Goal: Transaction & Acquisition: Purchase product/service

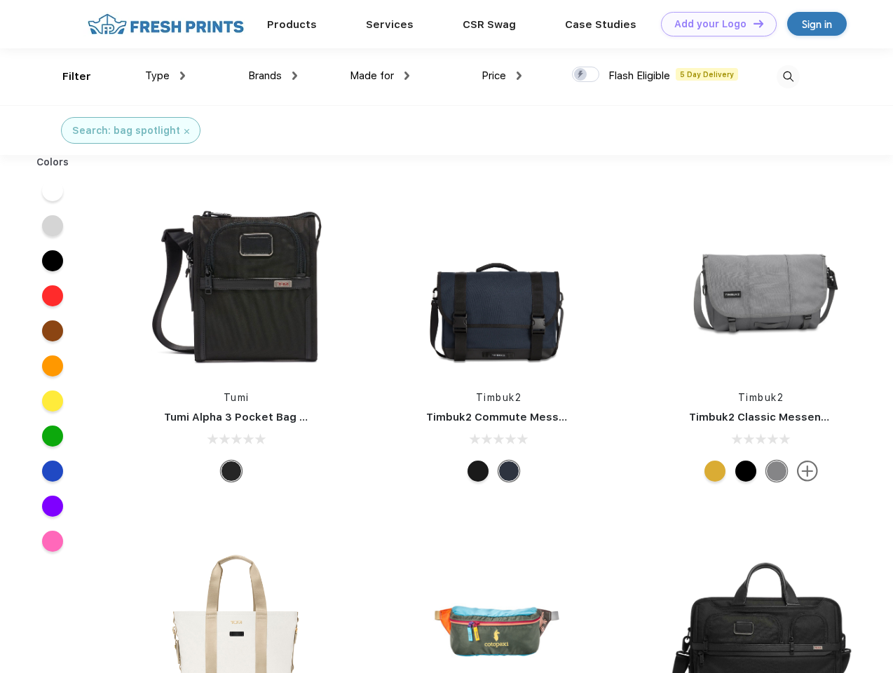
click at [713, 24] on link "Add your Logo Design Tool" at bounding box center [719, 24] width 116 height 25
click at [0, 0] on div "Design Tool" at bounding box center [0, 0] width 0 height 0
click at [752, 23] on link "Add your Logo Design Tool" at bounding box center [719, 24] width 116 height 25
click at [67, 76] on div "Filter" at bounding box center [76, 77] width 29 height 16
click at [165, 76] on span "Type" at bounding box center [157, 75] width 25 height 13
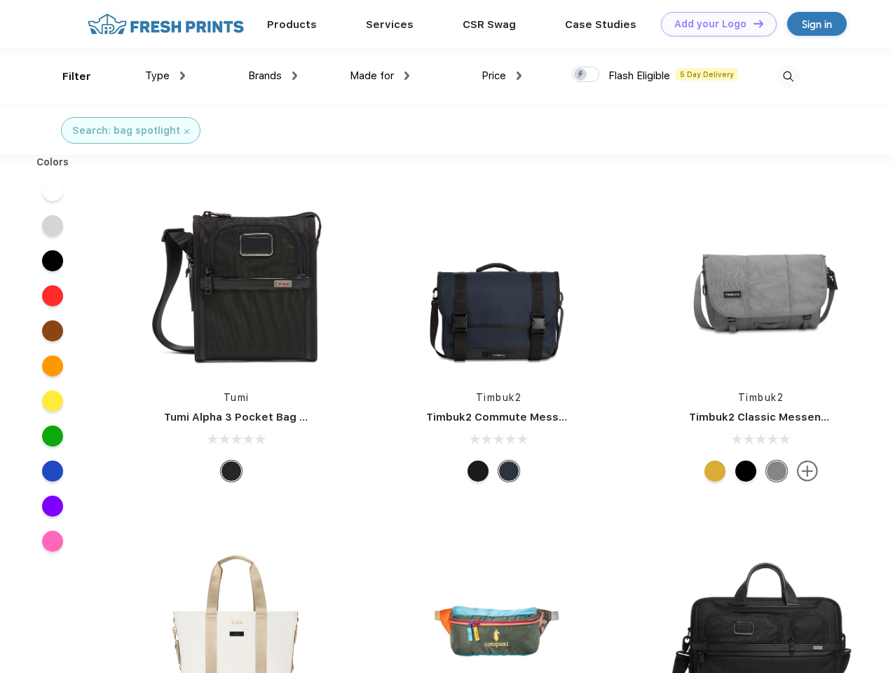
click at [273, 76] on span "Brands" at bounding box center [265, 75] width 34 height 13
click at [380, 76] on span "Made for" at bounding box center [372, 75] width 44 height 13
click at [502, 76] on span "Price" at bounding box center [493, 75] width 25 height 13
click at [586, 75] on div at bounding box center [585, 74] width 27 height 15
click at [581, 75] on input "checkbox" at bounding box center [576, 70] width 9 height 9
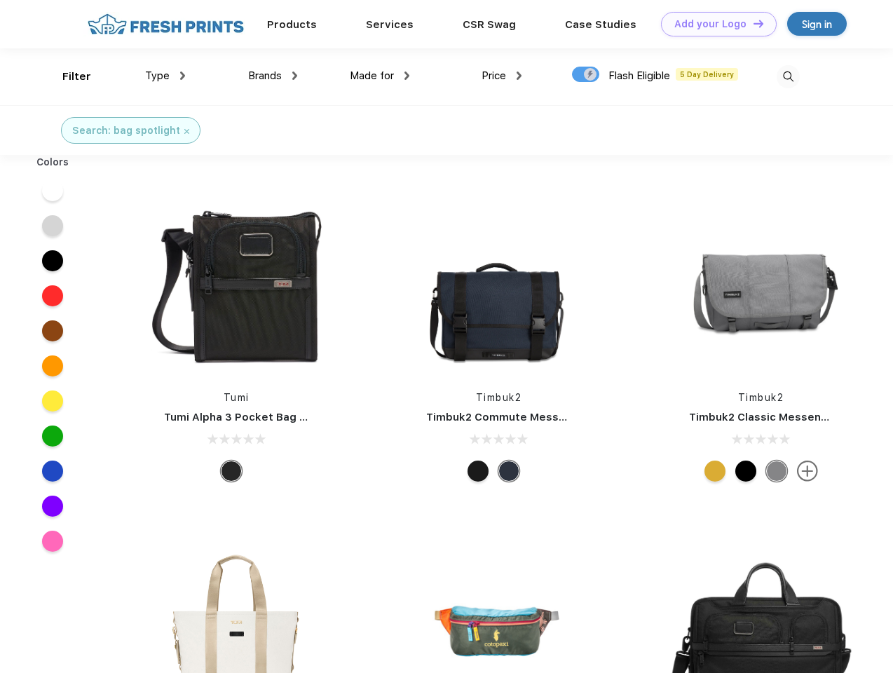
click at [788, 76] on img at bounding box center [787, 76] width 23 height 23
